Goal: Information Seeking & Learning: Find contact information

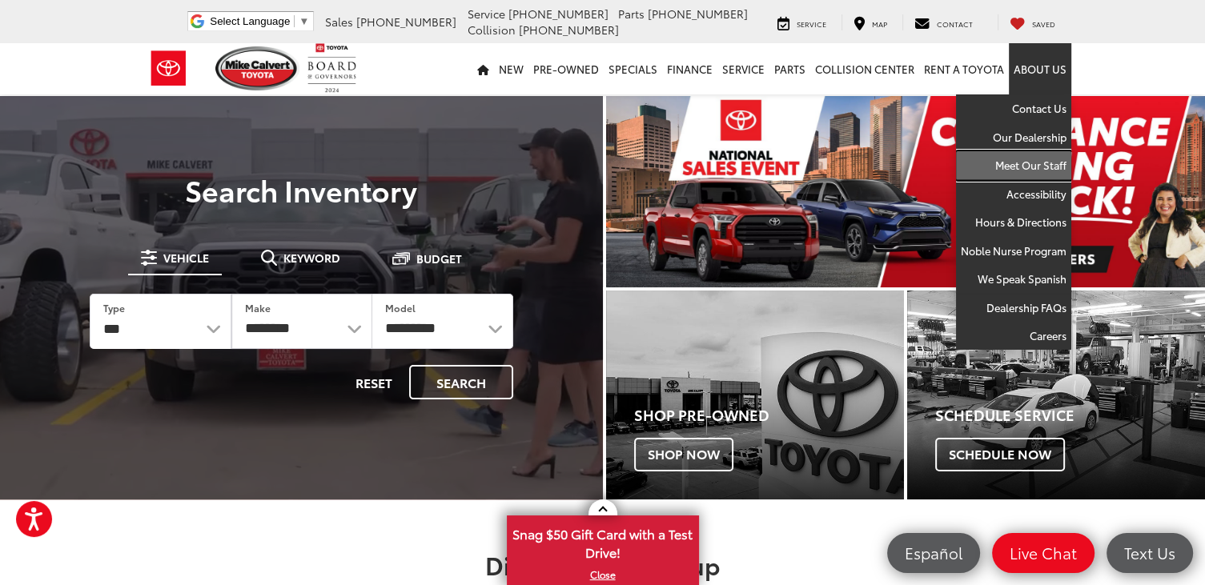
click at [1023, 164] on link "Meet Our Staff" at bounding box center [1013, 165] width 115 height 29
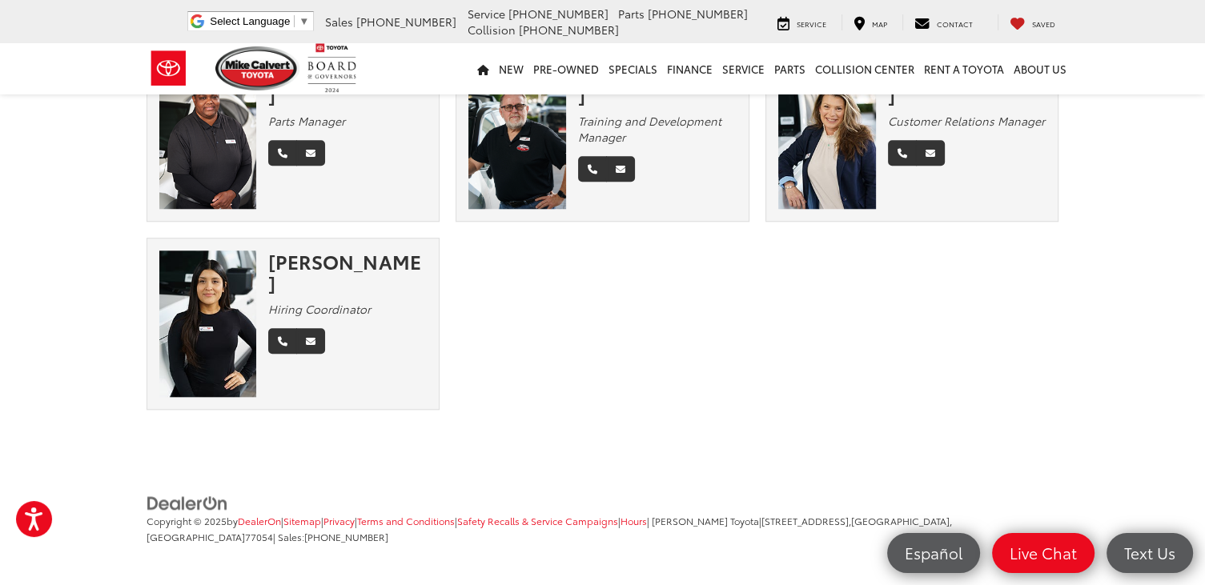
scroll to position [1458, 0]
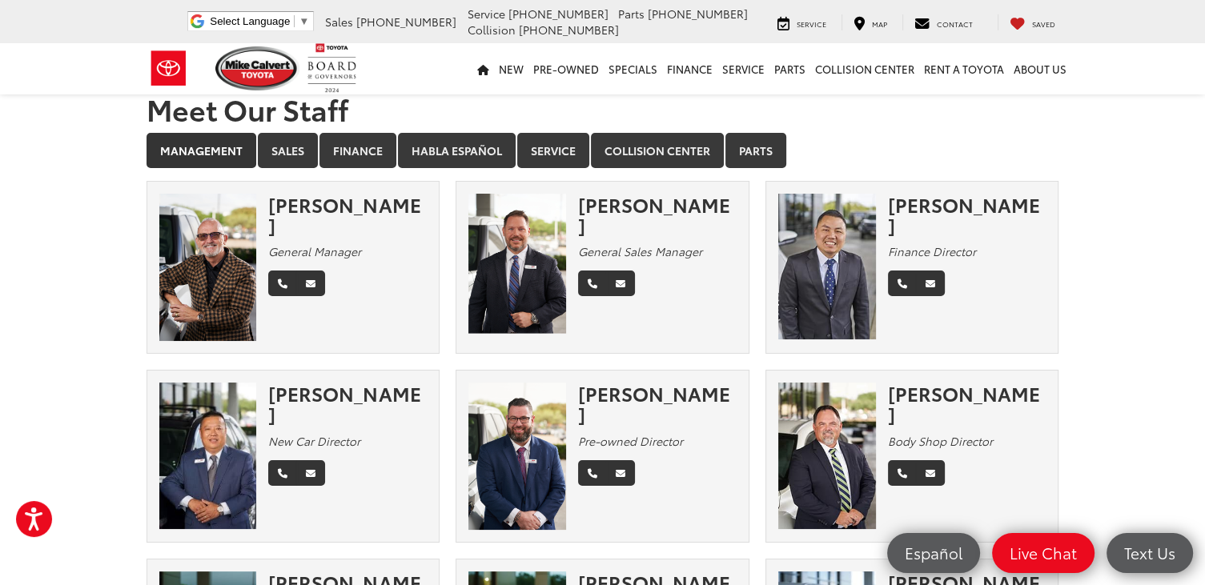
scroll to position [0, 0]
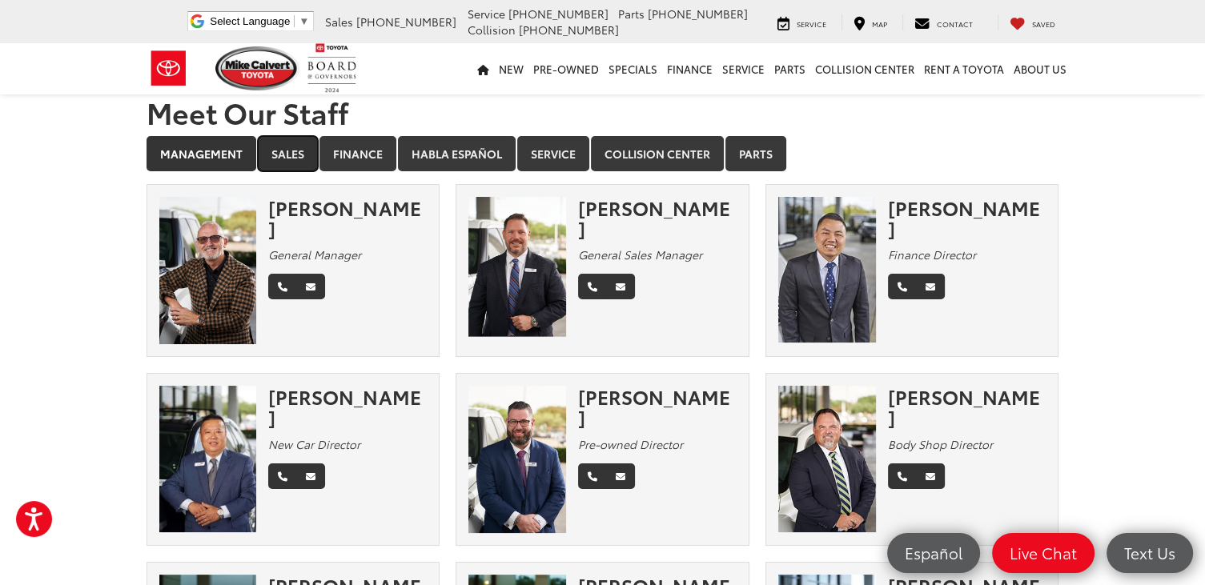
click at [280, 153] on link "Sales" at bounding box center [288, 153] width 60 height 35
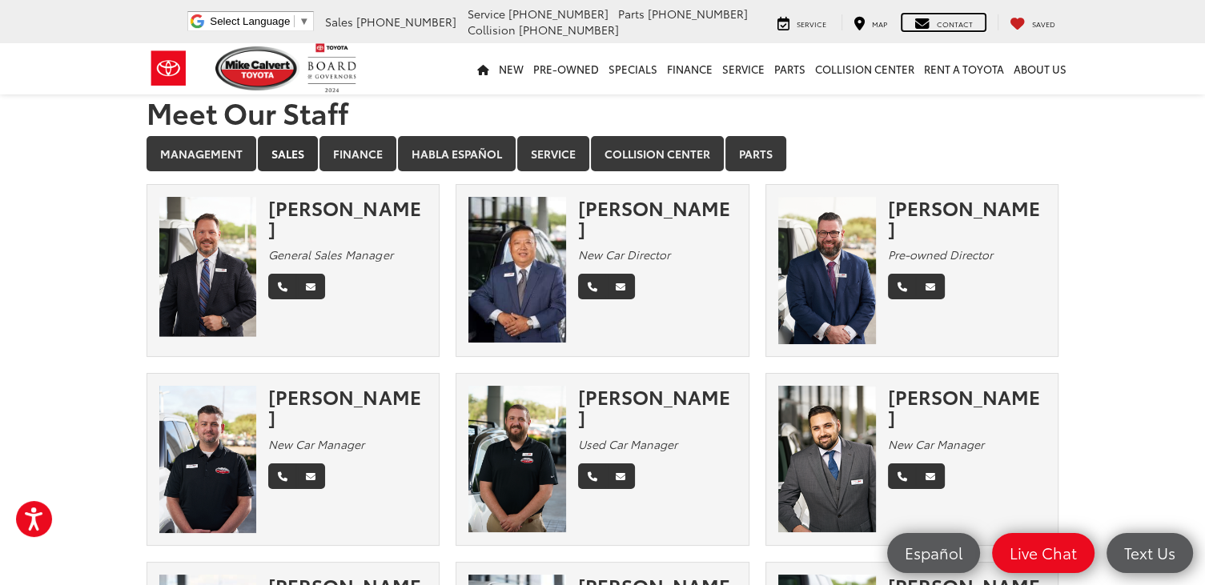
click at [957, 25] on span "Contact" at bounding box center [955, 23] width 36 height 10
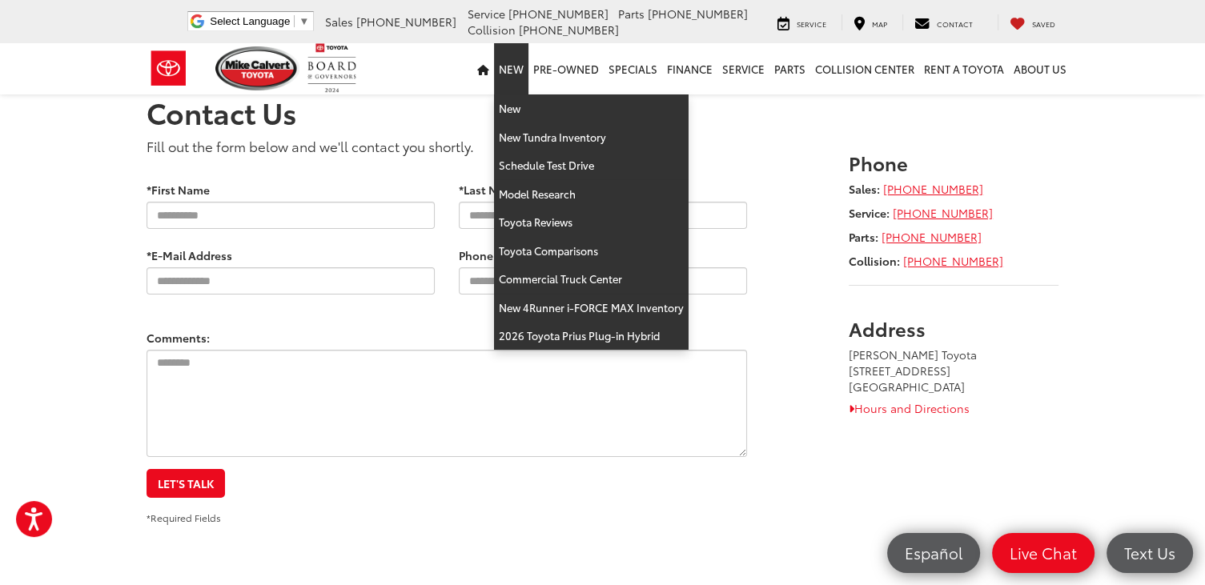
click at [524, 70] on link "New" at bounding box center [511, 68] width 34 height 51
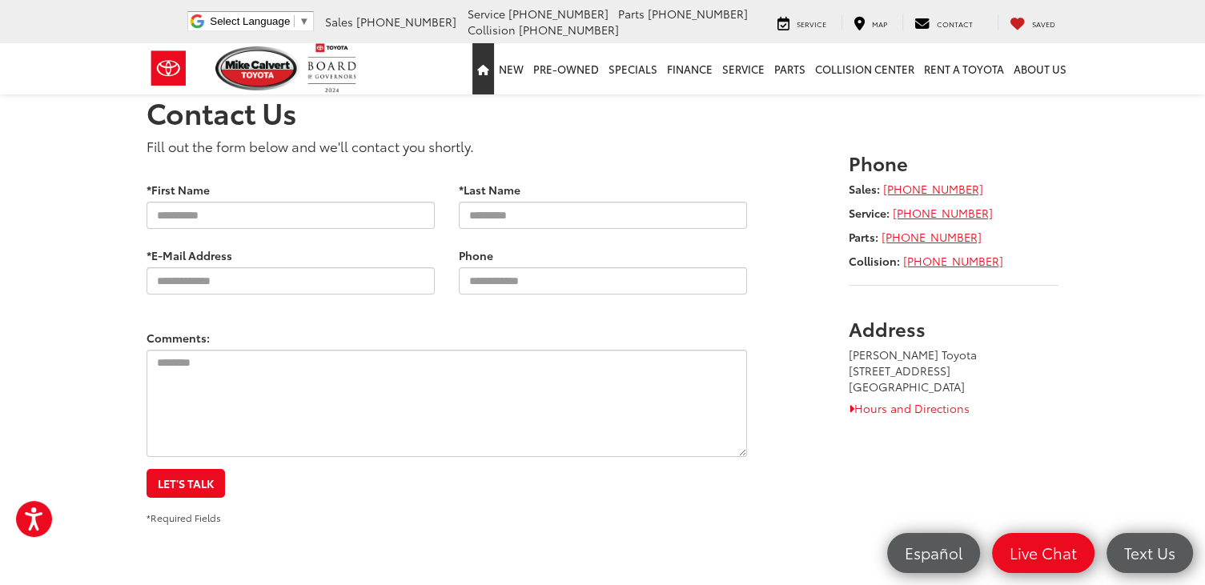
drag, startPoint x: 488, startPoint y: 56, endPoint x: 448, endPoint y: 267, distance: 214.2
click at [488, 58] on link "Home" at bounding box center [483, 68] width 22 height 51
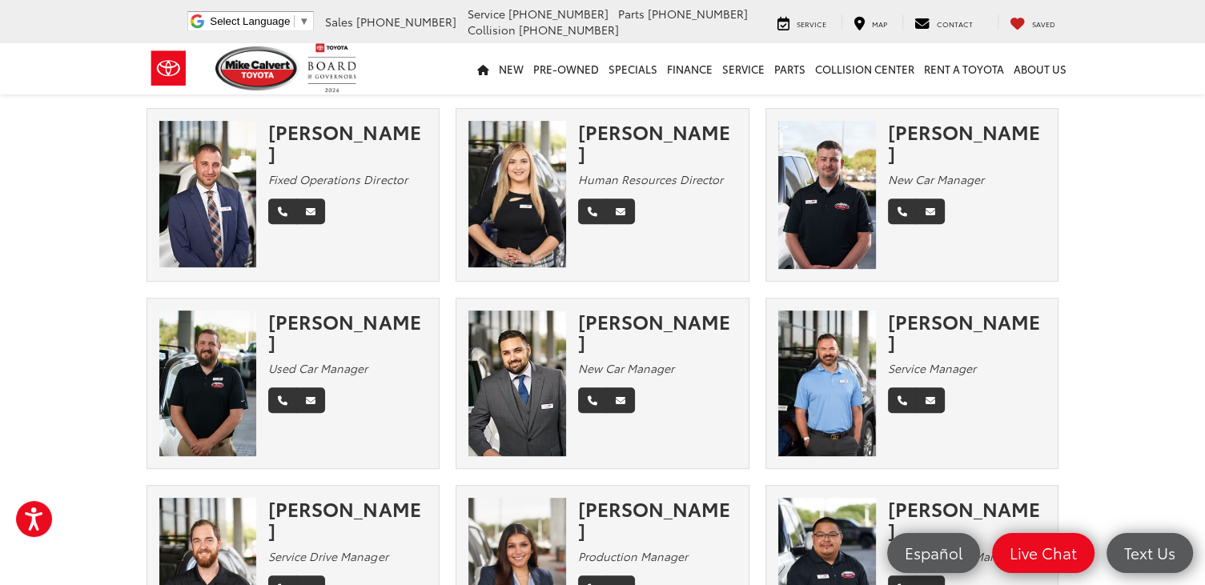
scroll to position [720, 0]
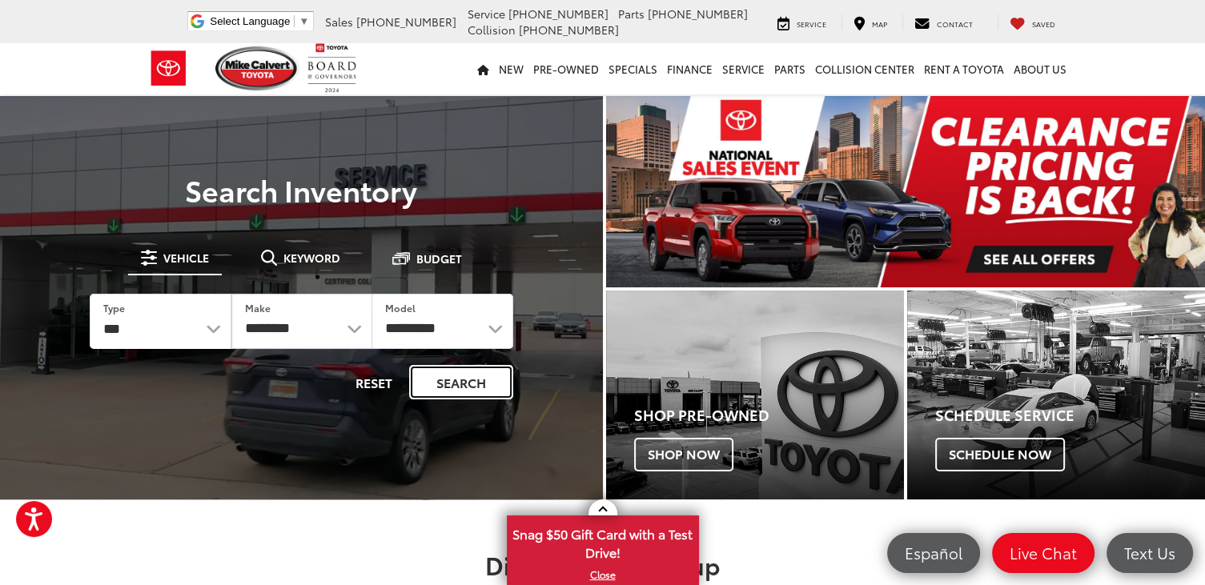
click at [448, 386] on button "Search" at bounding box center [461, 382] width 104 height 34
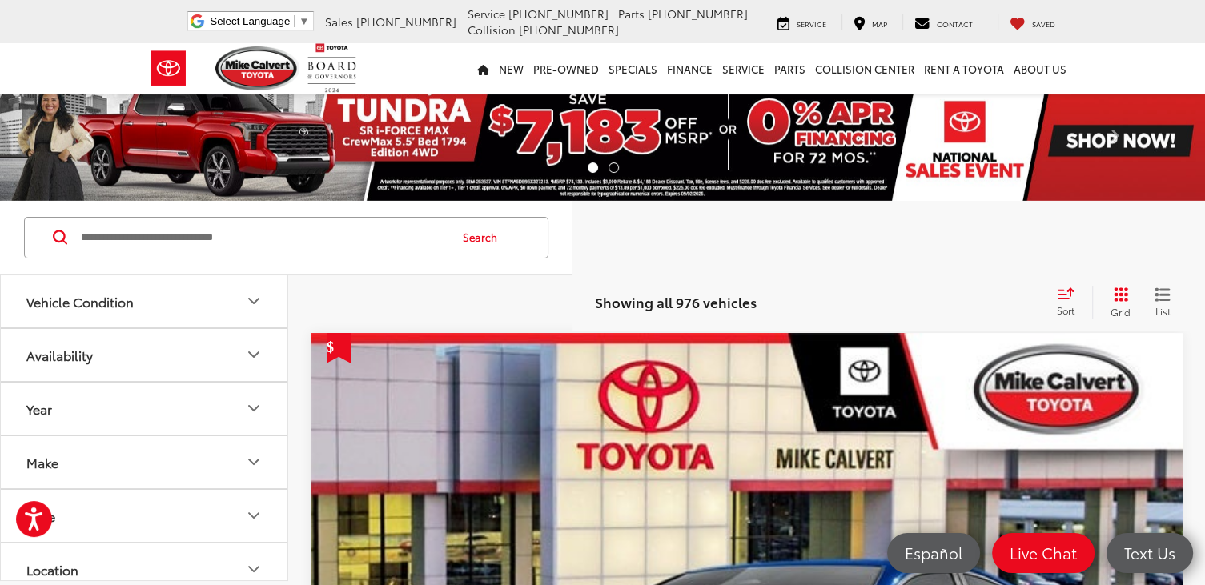
click at [381, 239] on input "Search by Make, Model, or Keyword" at bounding box center [263, 238] width 368 height 38
type input "**********"
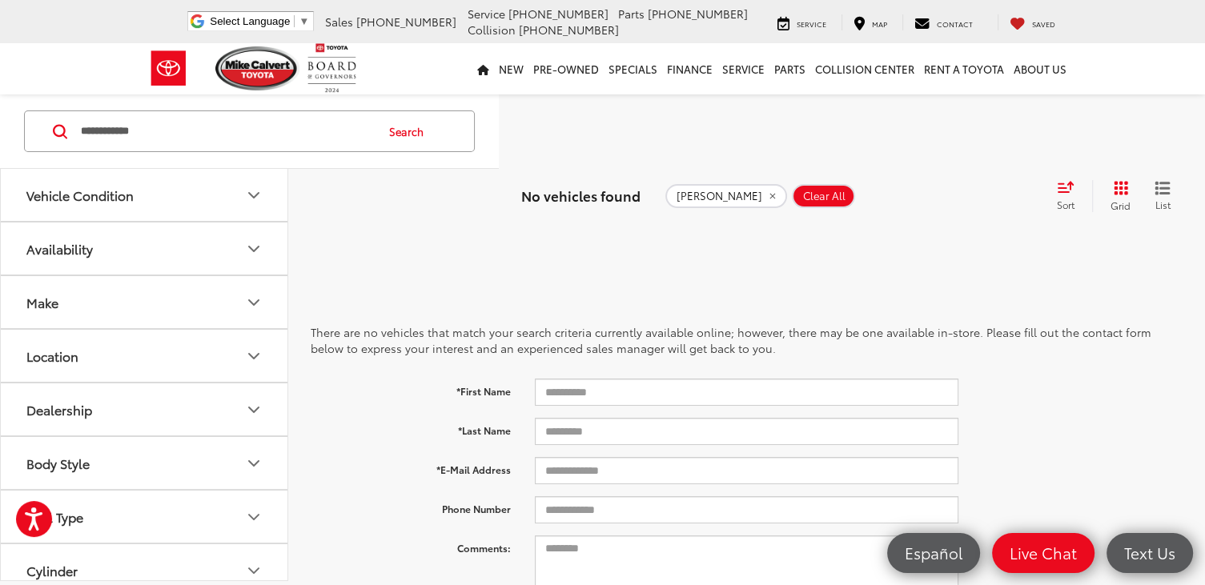
click at [447, 133] on button "Search" at bounding box center [410, 131] width 73 height 40
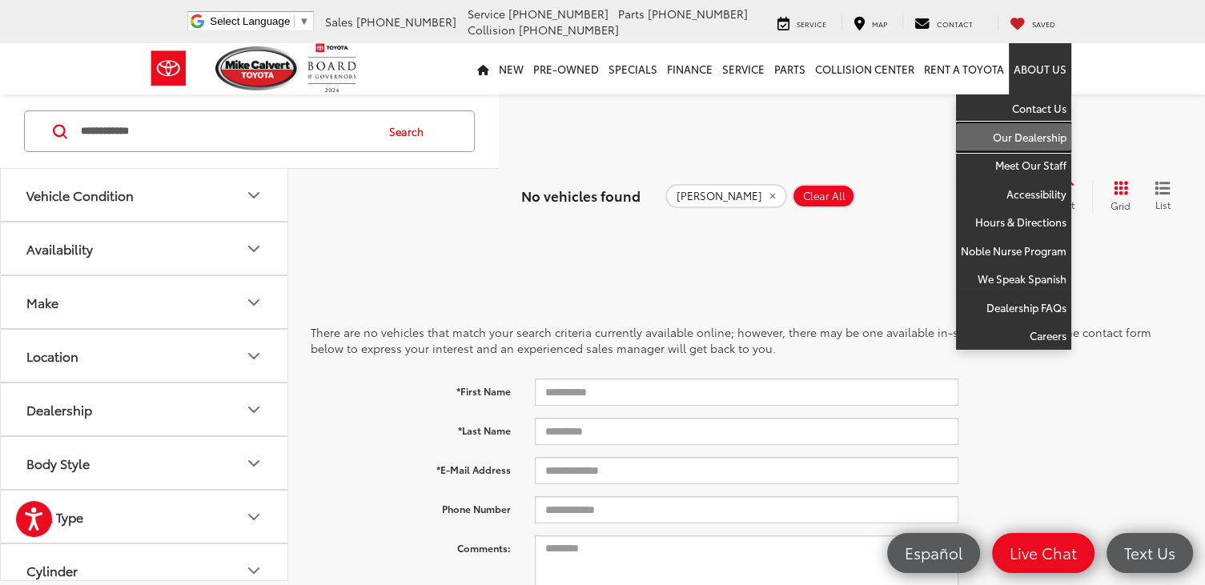
click at [1021, 137] on link "Our Dealership" at bounding box center [1013, 137] width 115 height 29
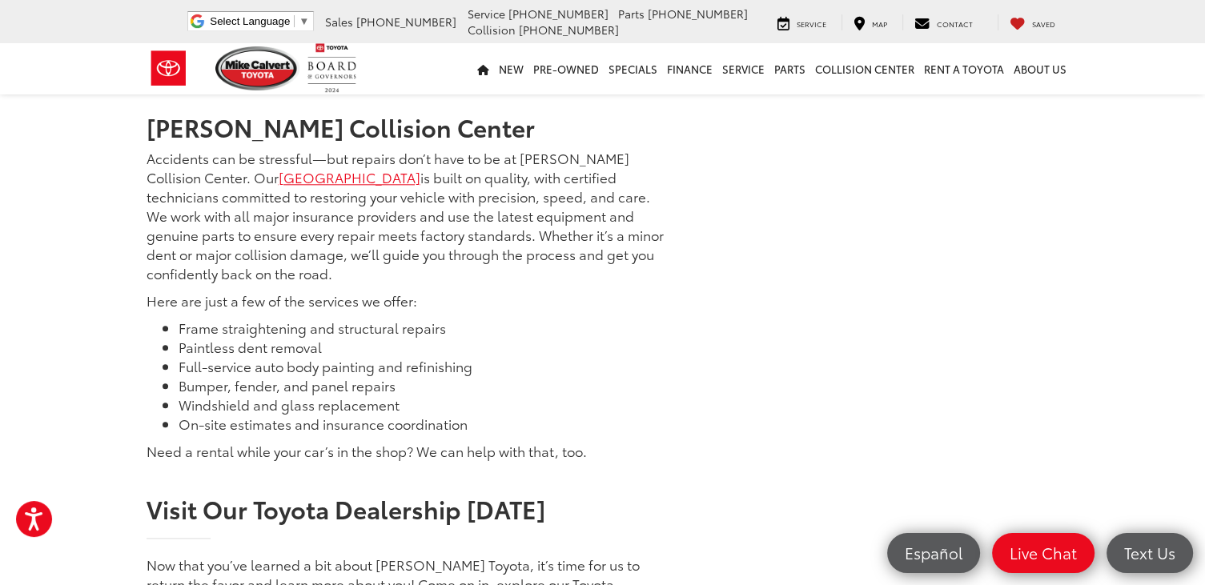
scroll to position [1761, 0]
